Goal: Information Seeking & Learning: Find specific fact

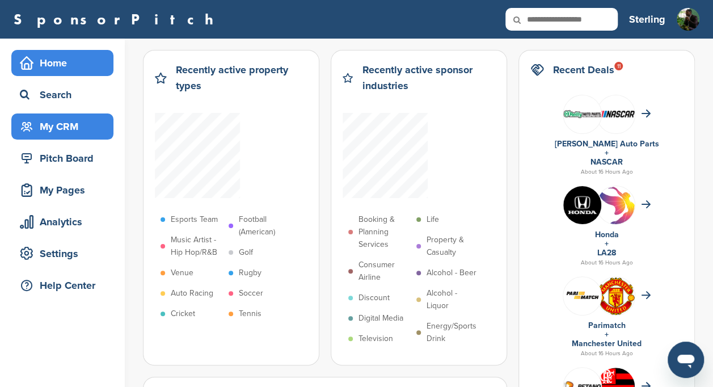
click at [57, 130] on div "My CRM" at bounding box center [65, 126] width 96 height 20
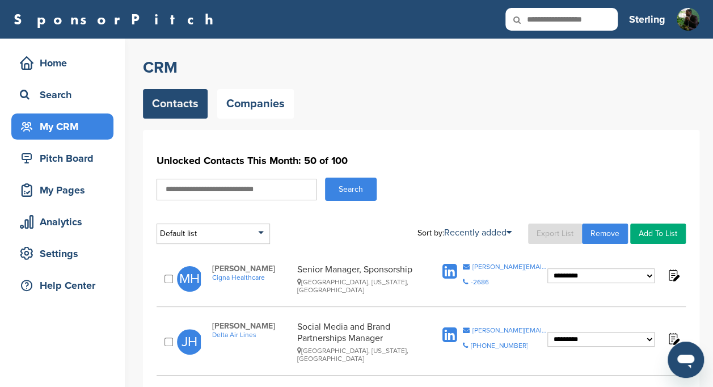
click at [448, 116] on div "Contacts Companies" at bounding box center [421, 103] width 556 height 29
click at [66, 90] on div "Search" at bounding box center [65, 95] width 96 height 20
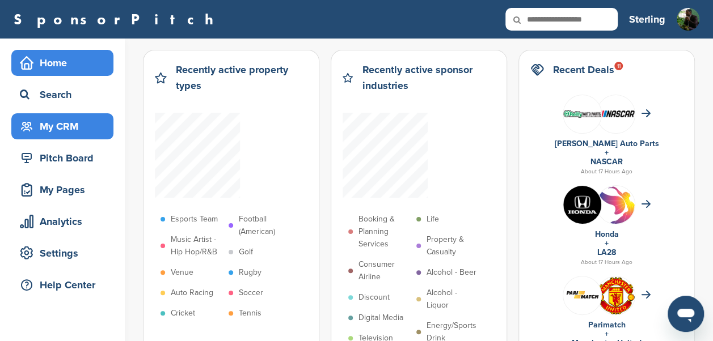
click at [50, 132] on div "My CRM" at bounding box center [65, 126] width 96 height 20
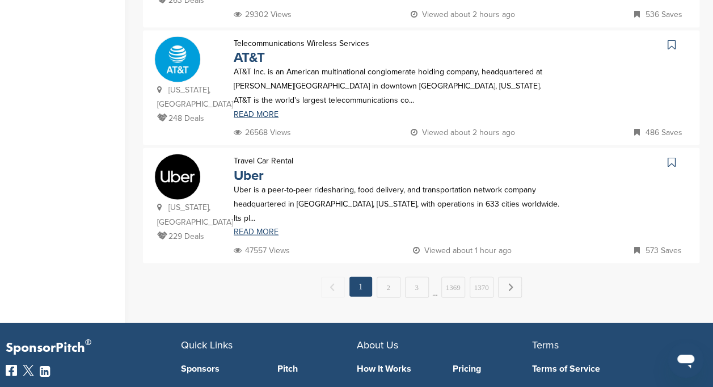
scroll to position [1209, 0]
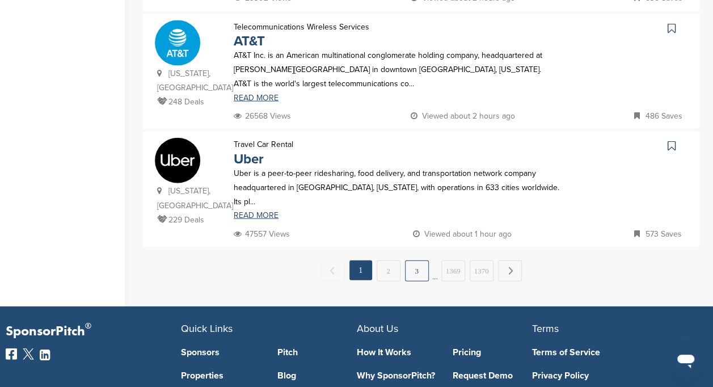
click at [415, 260] on link "3" at bounding box center [417, 270] width 24 height 21
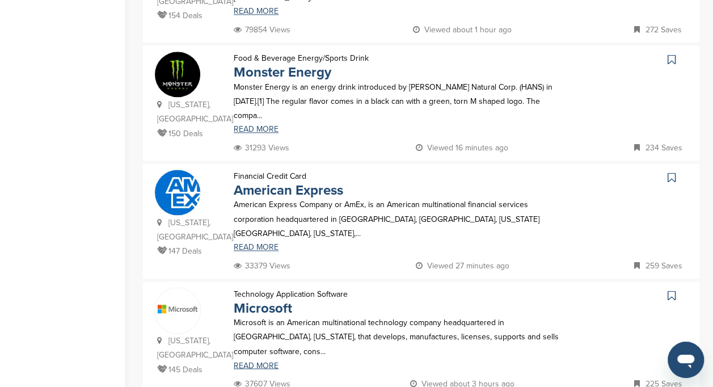
scroll to position [699, 0]
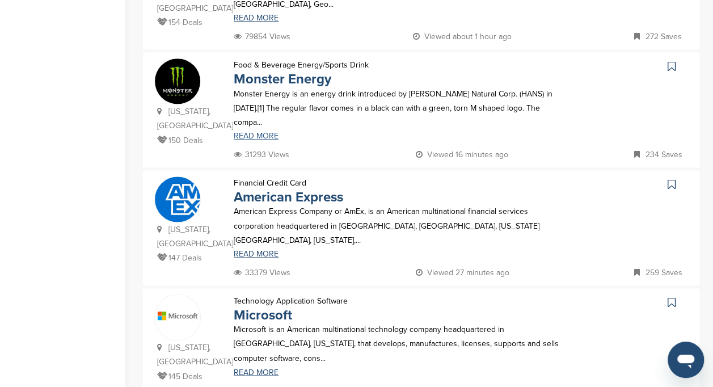
click at [251, 132] on link "READ MORE" at bounding box center [397, 136] width 327 height 8
click at [256, 71] on link "Monster Energy" at bounding box center [283, 79] width 98 height 16
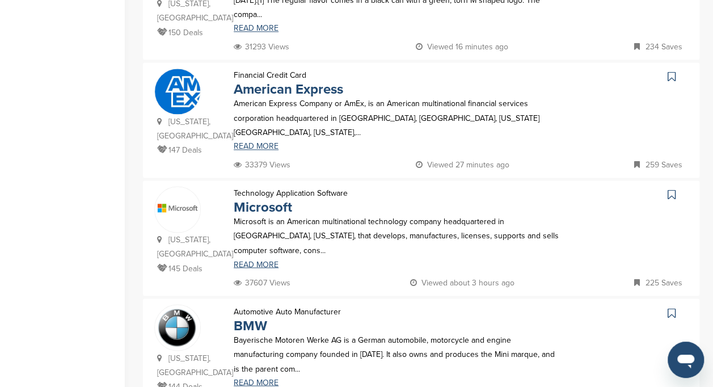
scroll to position [813, 0]
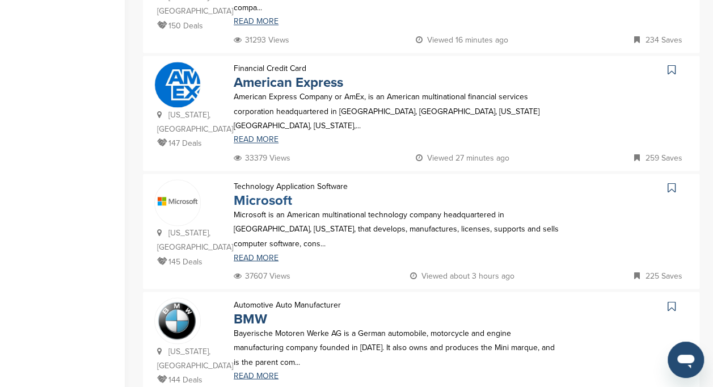
click at [262, 192] on link "Microsoft" at bounding box center [263, 200] width 58 height 16
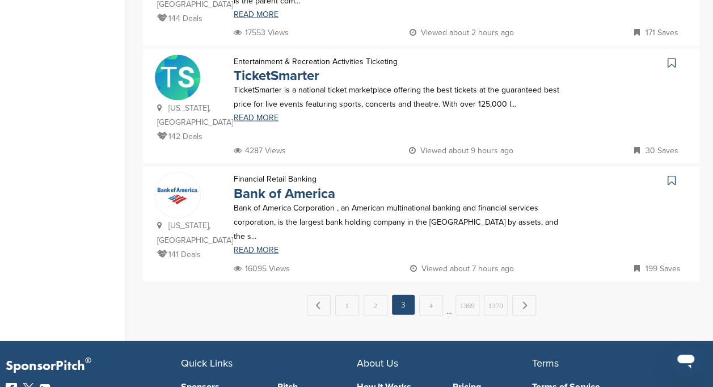
scroll to position [1183, 0]
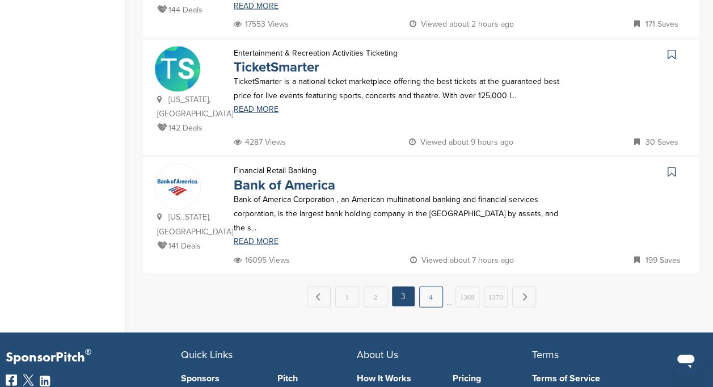
click at [436, 286] on link "4" at bounding box center [431, 296] width 24 height 21
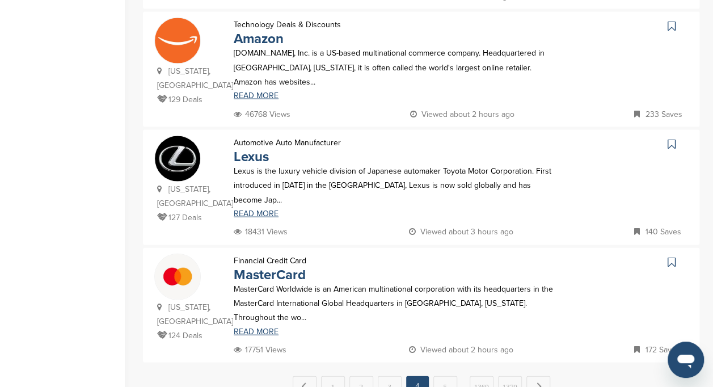
scroll to position [1108, 0]
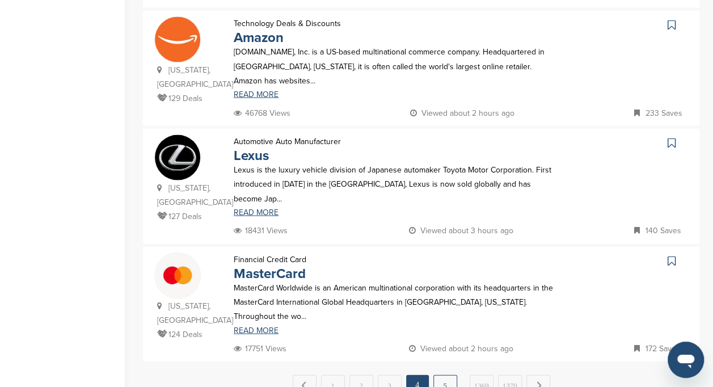
click at [445, 375] on link "5" at bounding box center [445, 385] width 24 height 21
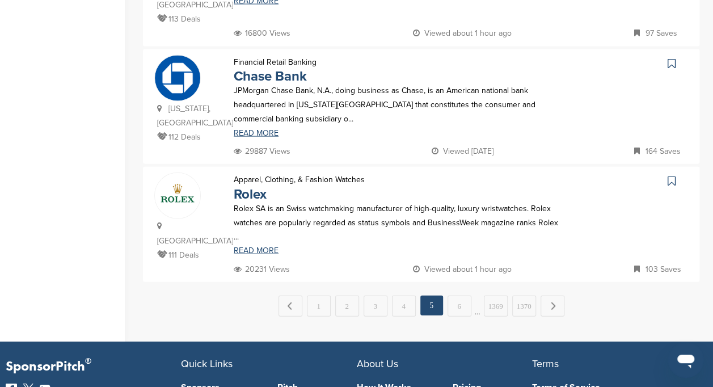
scroll to position [1166, 0]
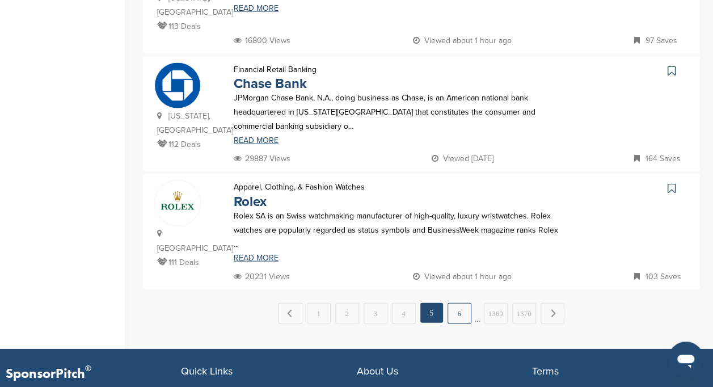
click at [457, 303] on link "6" at bounding box center [460, 313] width 24 height 21
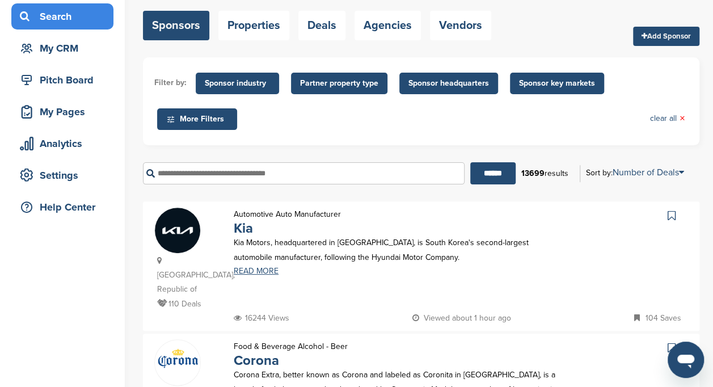
scroll to position [159, 0]
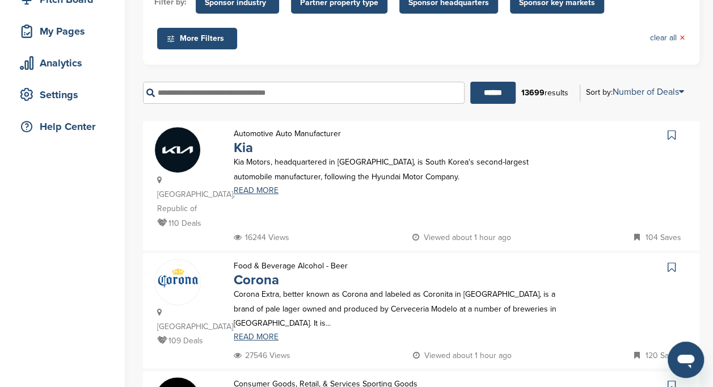
click at [370, 98] on input "text" at bounding box center [304, 93] width 322 height 22
click at [470, 82] on input "******" at bounding box center [492, 93] width 45 height 22
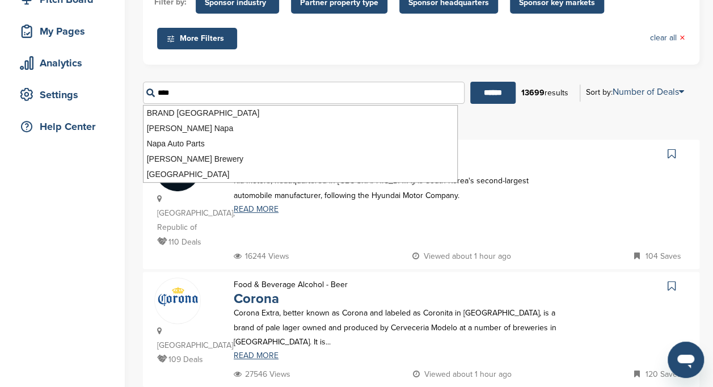
scroll to position [0, 0]
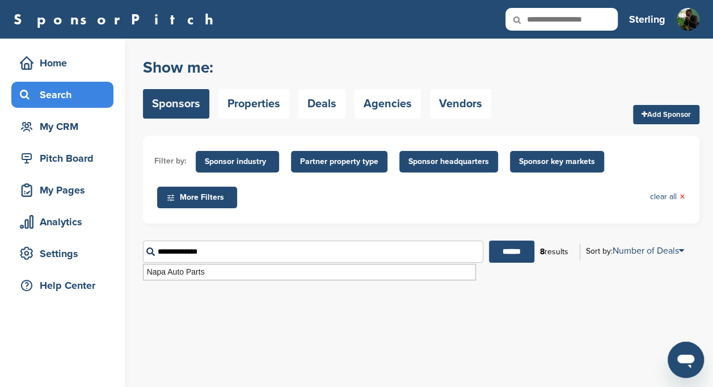
click at [489, 240] on input "******" at bounding box center [511, 251] width 45 height 22
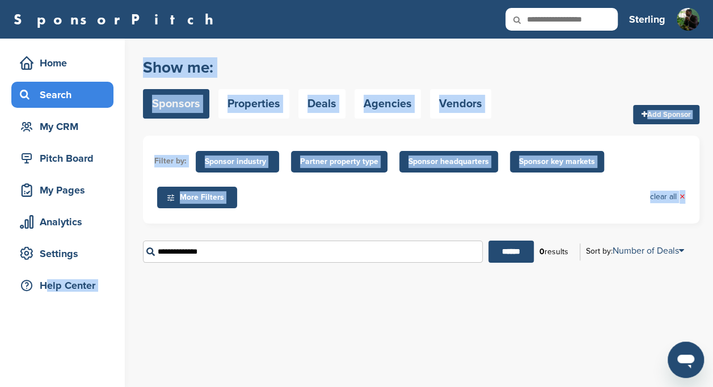
drag, startPoint x: 41, startPoint y: 324, endPoint x: 216, endPoint y: 308, distance: 175.4
click at [216, 308] on div "Home Search My CRM Pitch Board My Pages Analytics Settings Help Center You have…" at bounding box center [356, 213] width 713 height 348
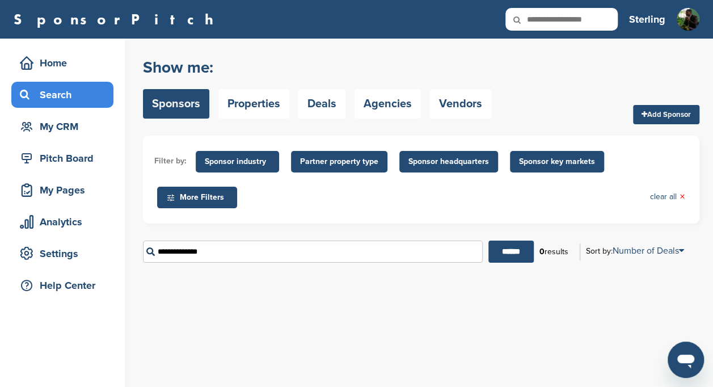
click at [345, 252] on input "**********" at bounding box center [313, 251] width 340 height 22
click at [488, 240] on input "******" at bounding box center [510, 251] width 45 height 22
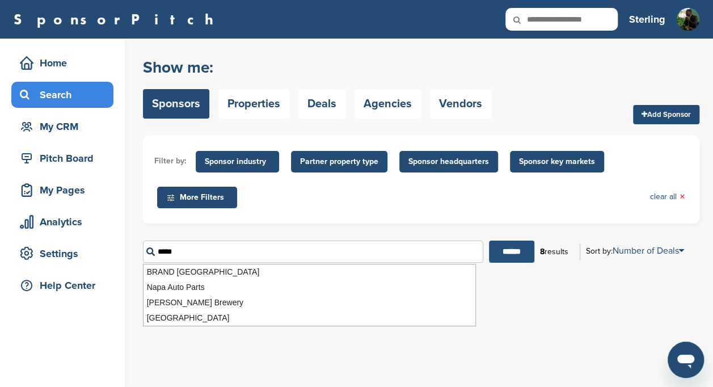
click at [495, 256] on input "******" at bounding box center [511, 251] width 45 height 22
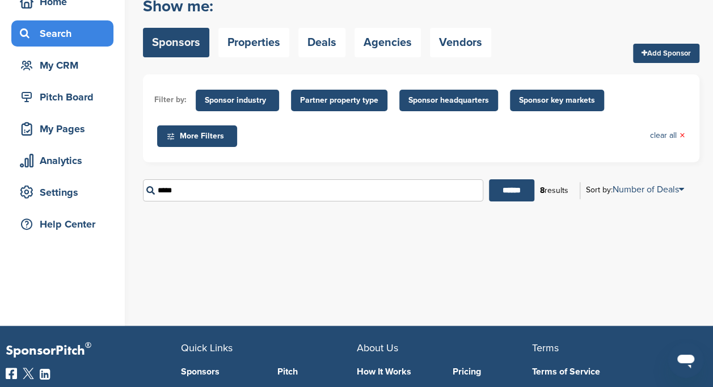
scroll to position [62, 0]
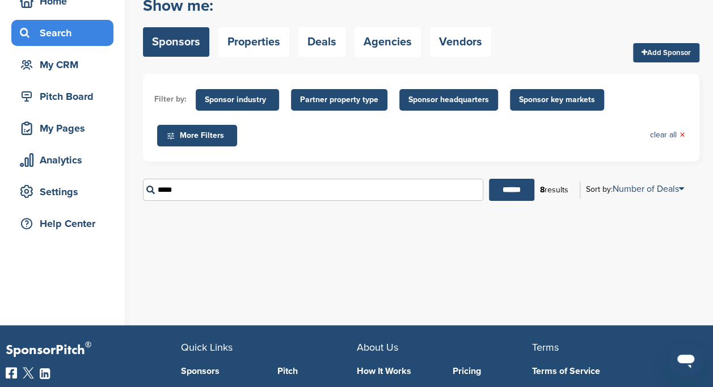
click at [181, 192] on input "****" at bounding box center [313, 190] width 340 height 22
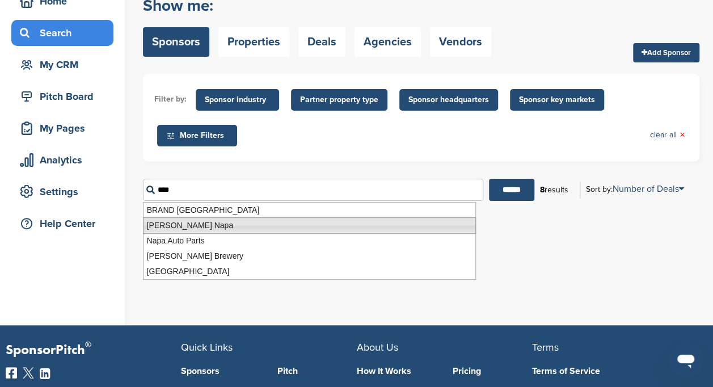
click at [181, 235] on li "Napa Auto Parts" at bounding box center [309, 240] width 332 height 15
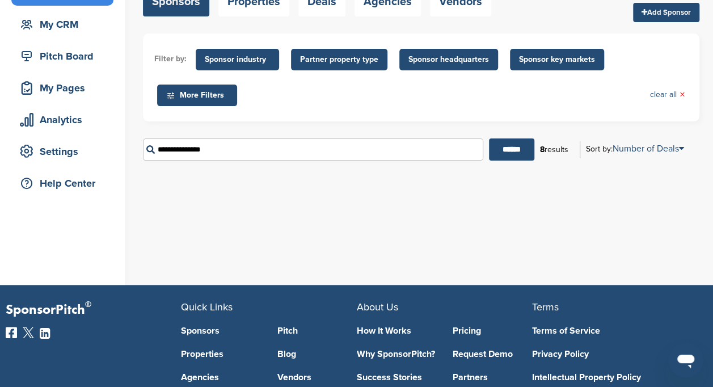
scroll to position [109, 0]
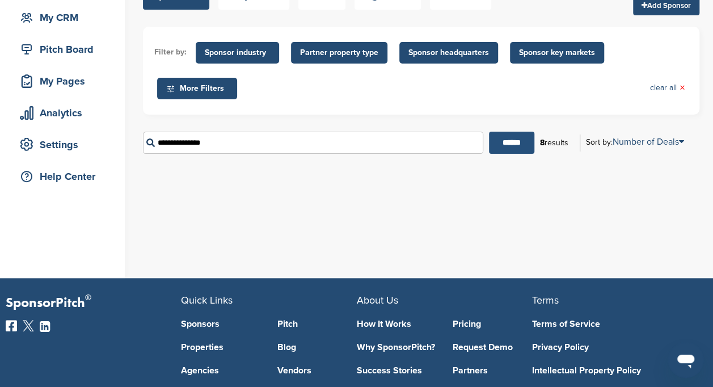
type input "**********"
click at [514, 143] on input "******" at bounding box center [511, 143] width 45 height 22
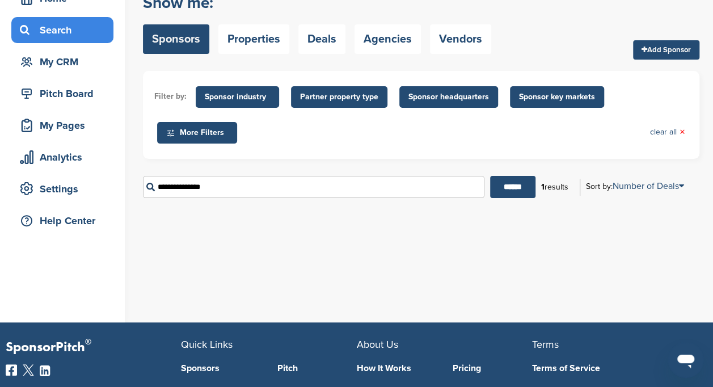
scroll to position [29, 0]
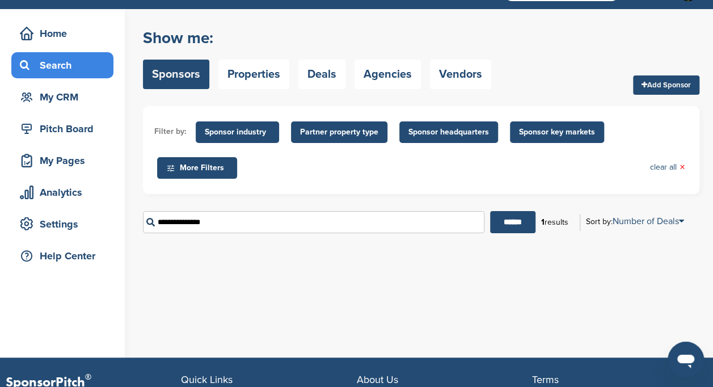
drag, startPoint x: 234, startPoint y: 222, endPoint x: 134, endPoint y: 218, distance: 99.9
click at [134, 218] on div "Home Search My CRM Pitch Board My Pages Analytics Settings Help Center You have…" at bounding box center [356, 183] width 713 height 348
click at [327, 230] on input "text" at bounding box center [313, 222] width 341 height 22
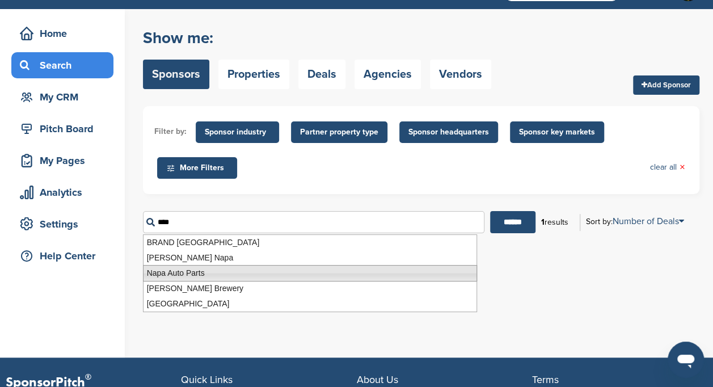
click at [193, 273] on li "Napa Auto Parts" at bounding box center [310, 273] width 334 height 16
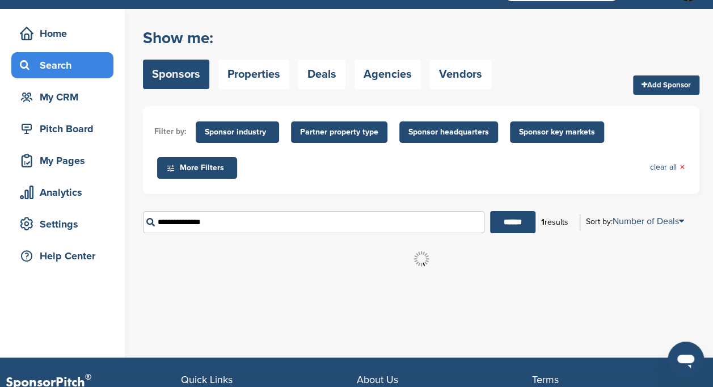
scroll to position [0, 0]
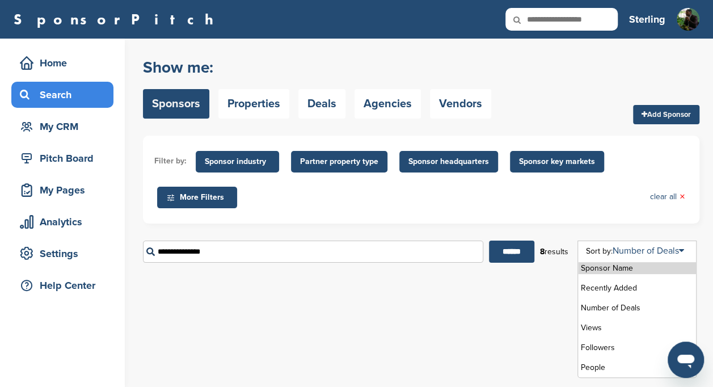
type input "**********"
click at [638, 244] on div "Sponsor Name Recently Added Number of Deals Views Followers People" at bounding box center [636, 308] width 119 height 137
click at [615, 289] on li "Recently Added" at bounding box center [637, 288] width 118 height 12
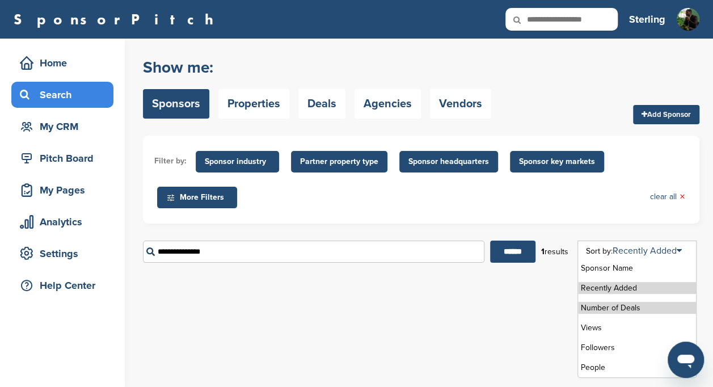
click at [616, 302] on li "Number of Deals" at bounding box center [637, 308] width 118 height 12
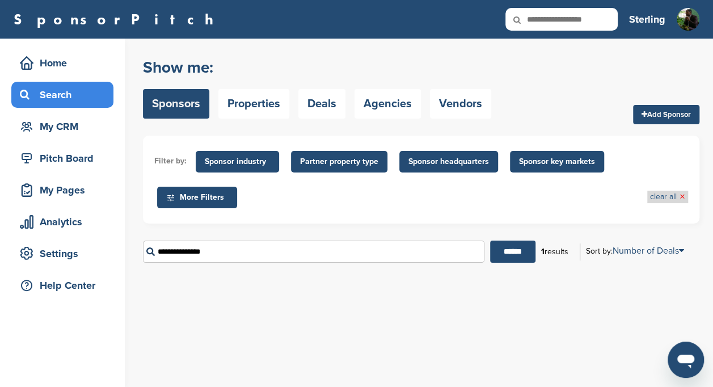
click at [674, 193] on link "clear all ×" at bounding box center [667, 197] width 35 height 12
click at [571, 19] on input "text" at bounding box center [561, 19] width 112 height 23
type input "**"
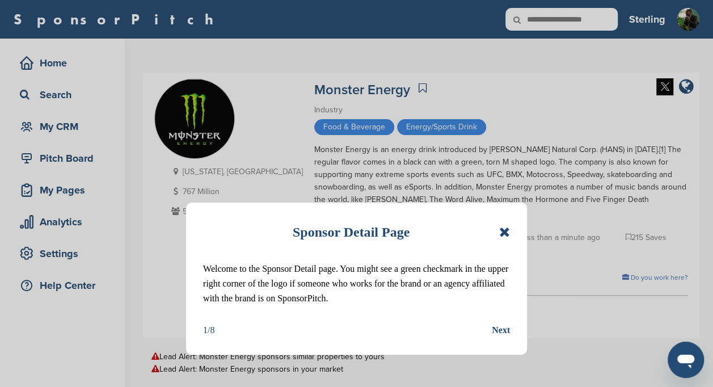
click at [504, 235] on icon at bounding box center [504, 232] width 11 height 14
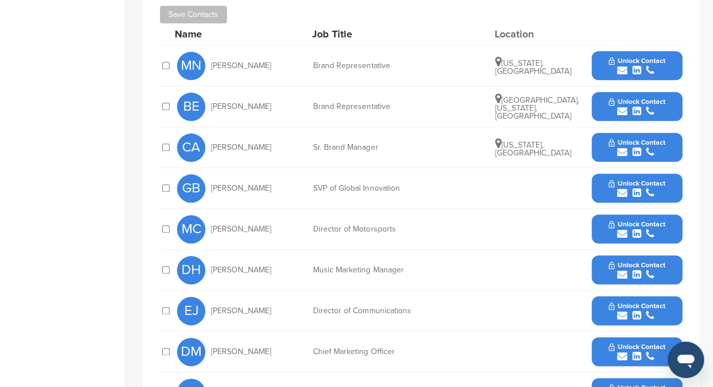
scroll to position [492, 0]
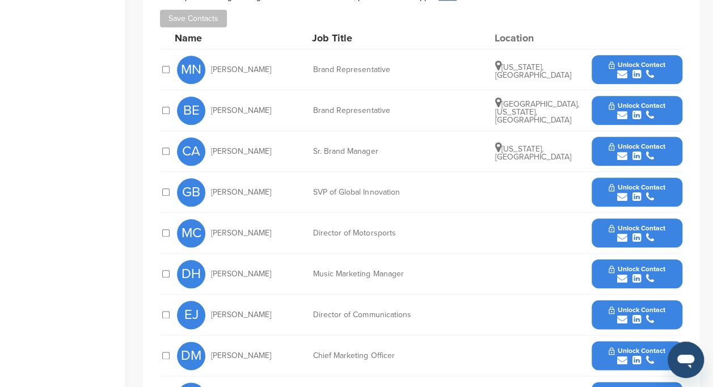
click at [639, 102] on span "Unlock Contact" at bounding box center [637, 106] width 56 height 8
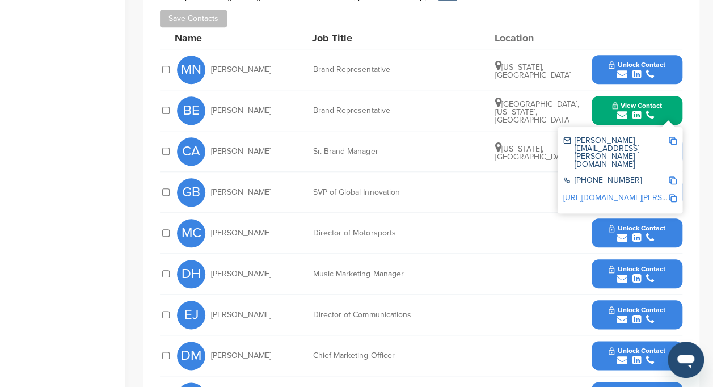
click at [670, 137] on img at bounding box center [673, 141] width 8 height 8
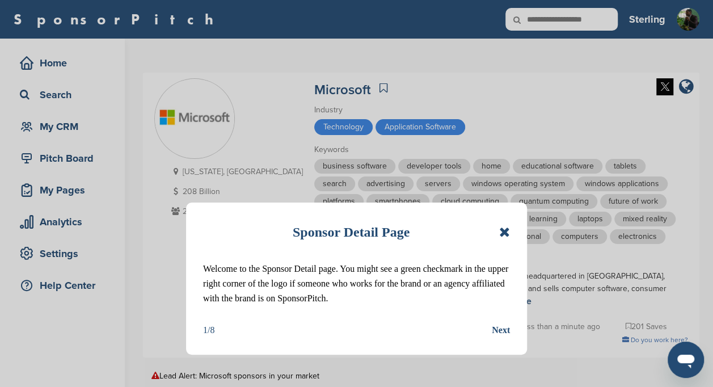
click at [505, 231] on icon at bounding box center [504, 232] width 11 height 14
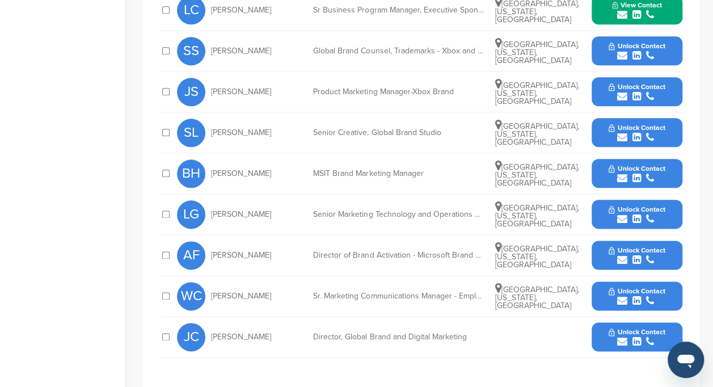
scroll to position [606, 0]
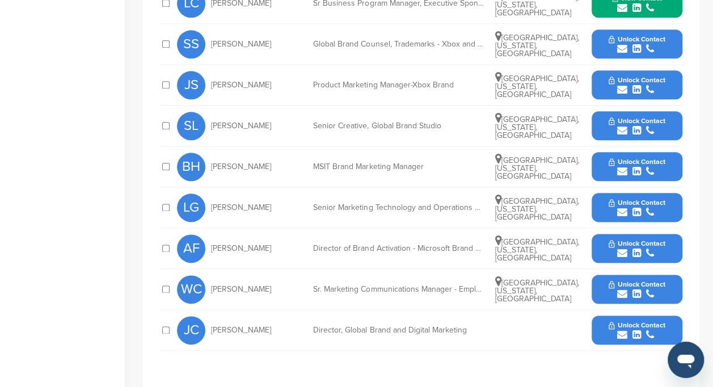
click at [623, 207] on icon "submit" at bounding box center [622, 212] width 10 height 10
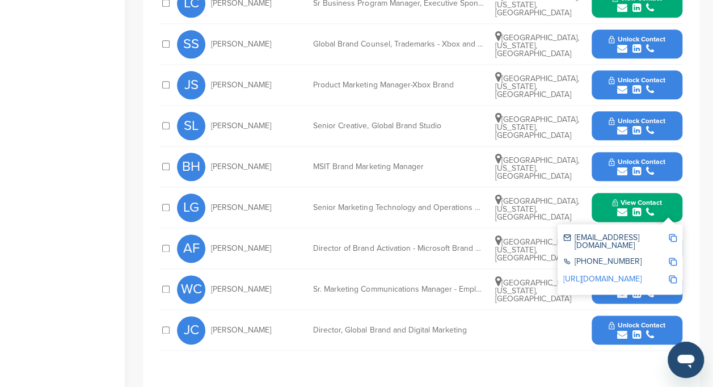
click at [673, 234] on img at bounding box center [673, 238] width 8 height 8
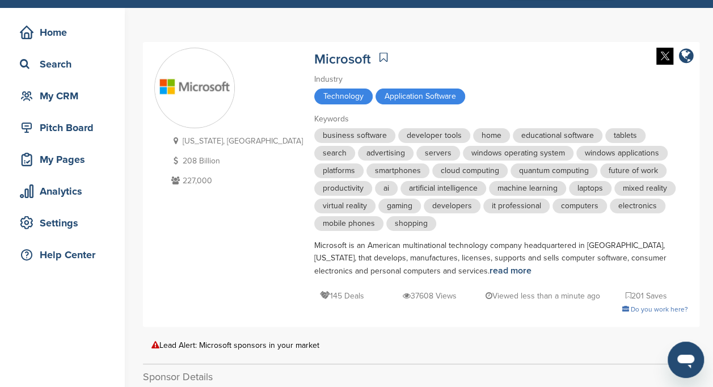
scroll to position [0, 0]
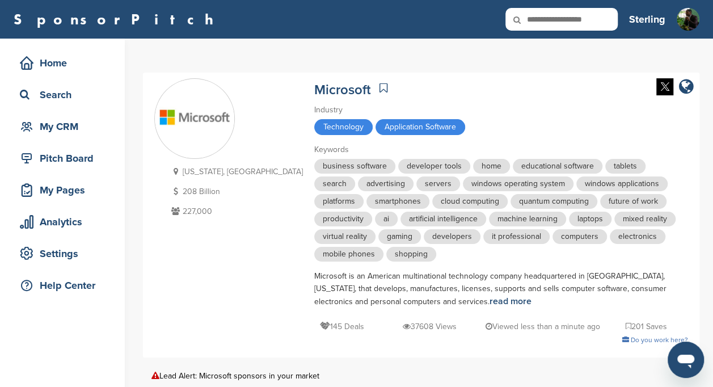
click at [570, 11] on input "text" at bounding box center [561, 19] width 112 height 23
type input "*********"
